Goal: Transaction & Acquisition: Register for event/course

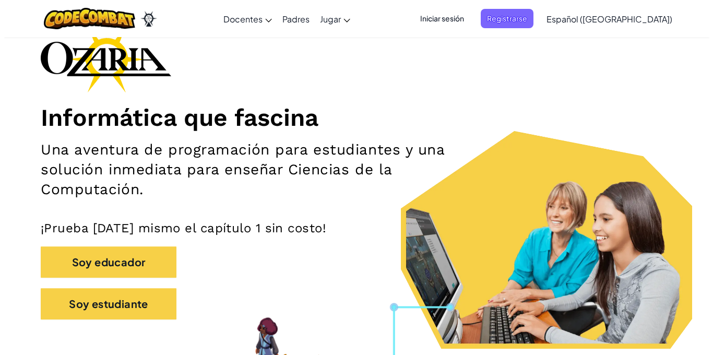
scroll to position [120, 0]
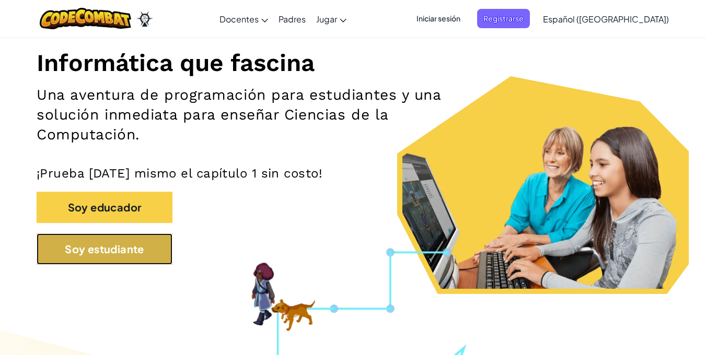
click at [133, 245] on button "Soy estudiante" at bounding box center [105, 248] width 136 height 31
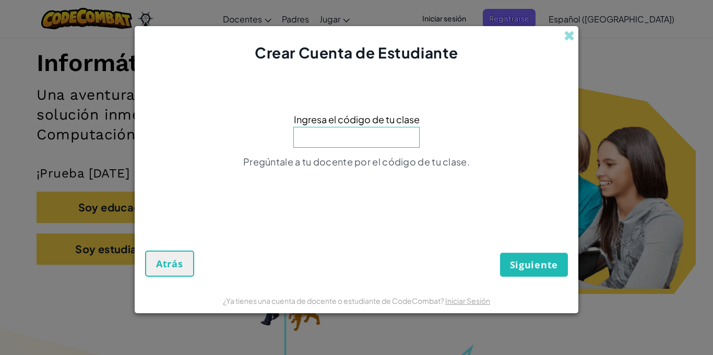
click at [347, 139] on input at bounding box center [357, 137] width 126 height 21
drag, startPoint x: 536, startPoint y: 103, endPoint x: 565, endPoint y: 60, distance: 52.4
click at [540, 92] on div "Ingresa el código de tu clase Pregúntale a tu docente por el código de tu clase." at bounding box center [356, 143] width 423 height 139
click at [564, 38] on span at bounding box center [569, 35] width 11 height 11
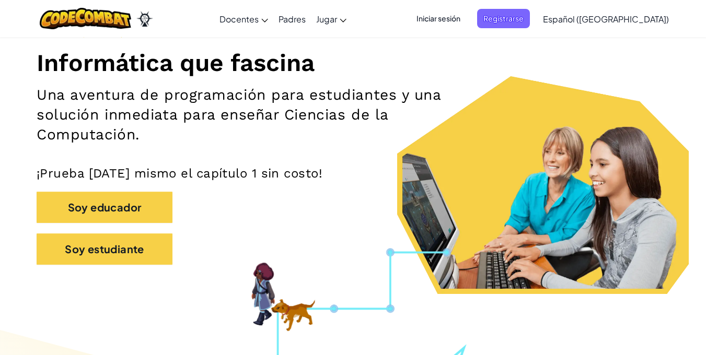
click at [466, 22] on span "Iniciar sesión" at bounding box center [438, 18] width 56 height 19
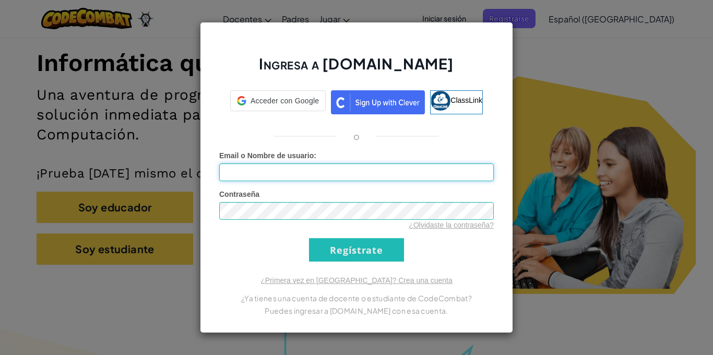
type input "[PERSON_NAME]"
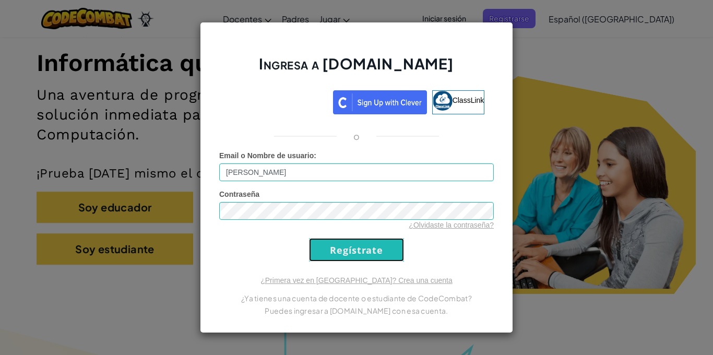
click at [337, 253] on input "Regístrate" at bounding box center [356, 250] width 95 height 24
